Goal: Navigation & Orientation: Go to known website

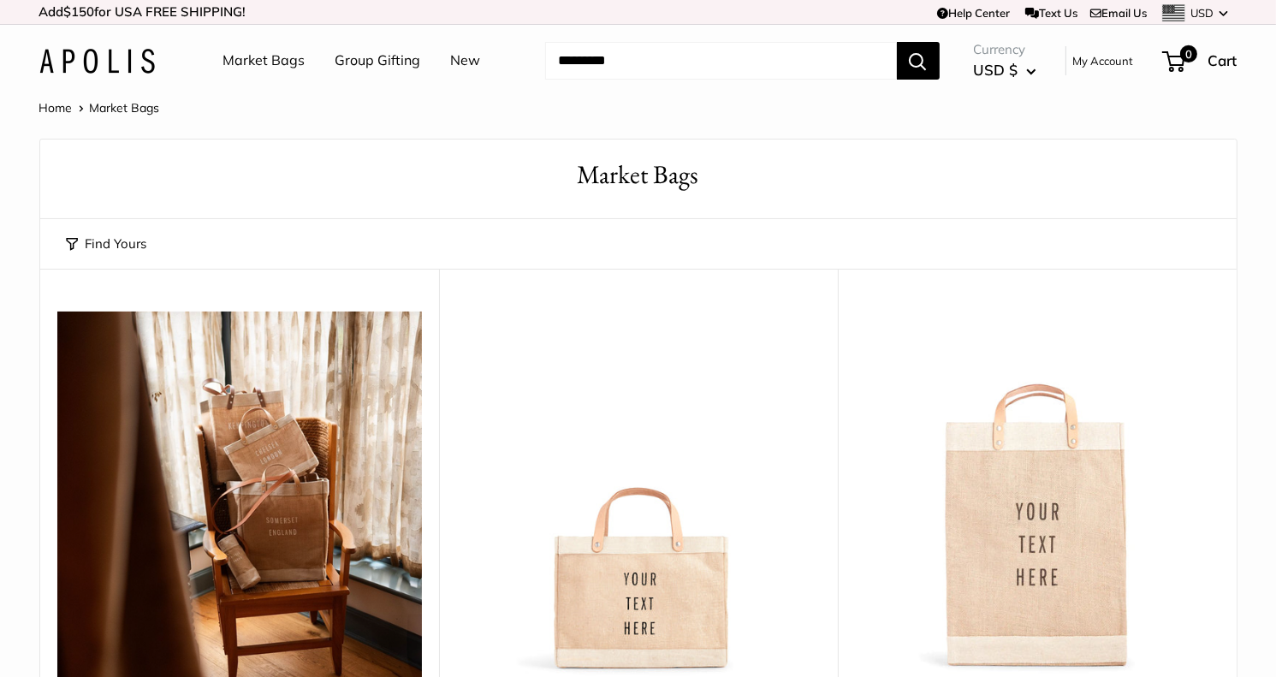
click at [122, 62] on img at bounding box center [97, 61] width 116 height 25
